Goal: Book appointment/travel/reservation

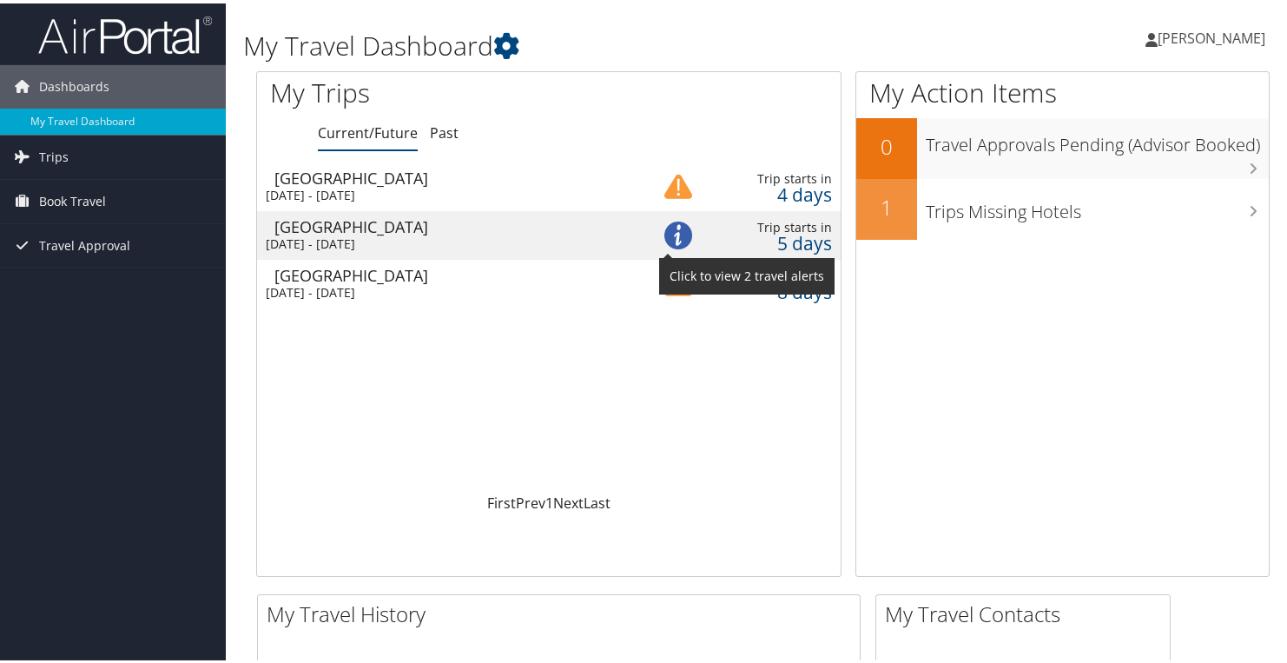
click at [677, 236] on img at bounding box center [678, 232] width 28 height 28
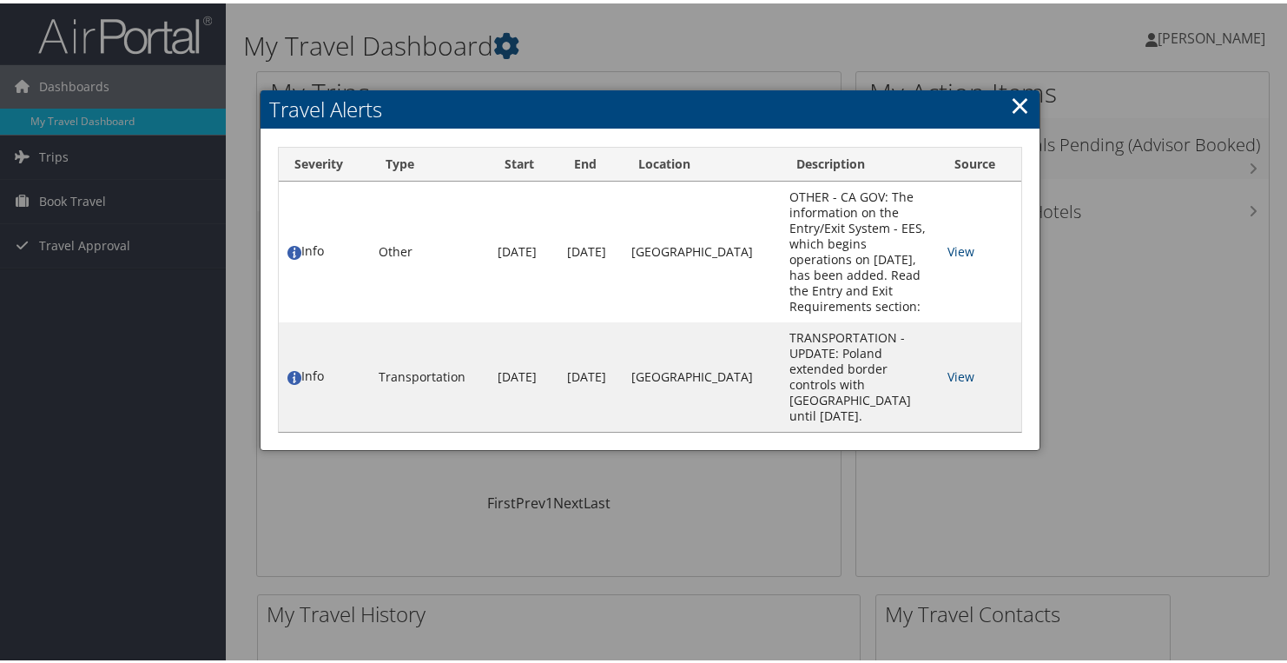
click at [1014, 108] on link "×" at bounding box center [1020, 101] width 20 height 35
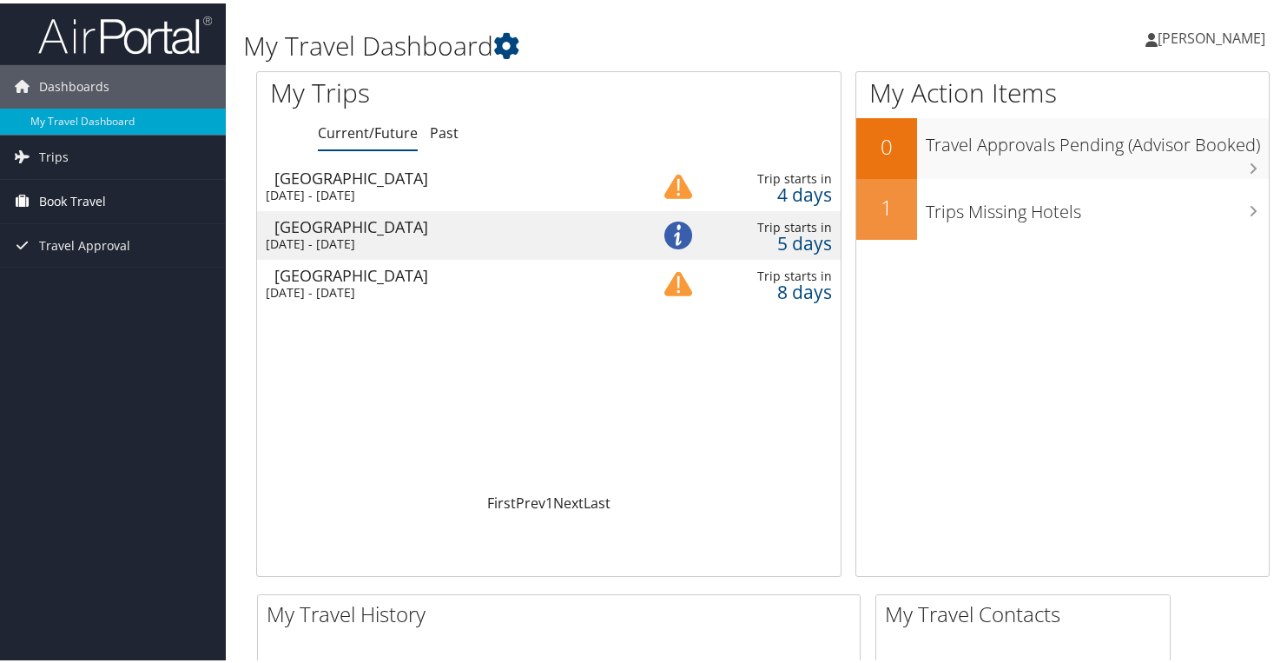
click at [76, 199] on span "Book Travel" at bounding box center [72, 197] width 67 height 43
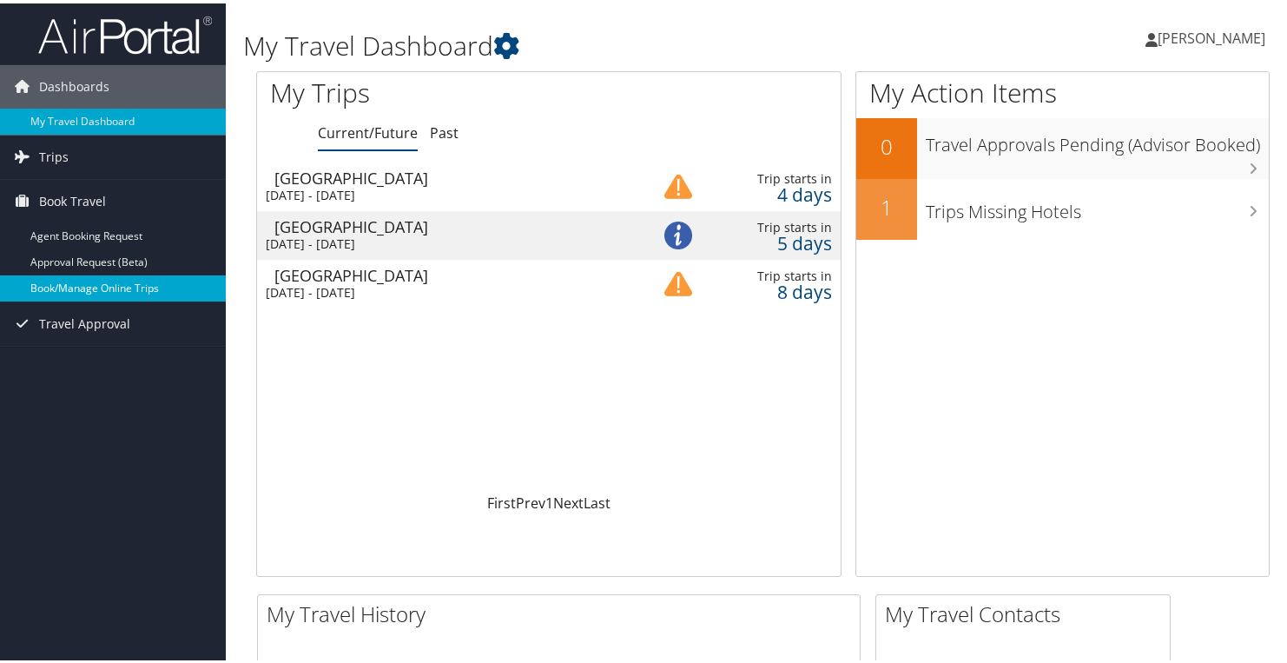
click at [56, 283] on link "Book/Manage Online Trips" at bounding box center [113, 285] width 226 height 26
